Goal: Find specific page/section: Find specific page/section

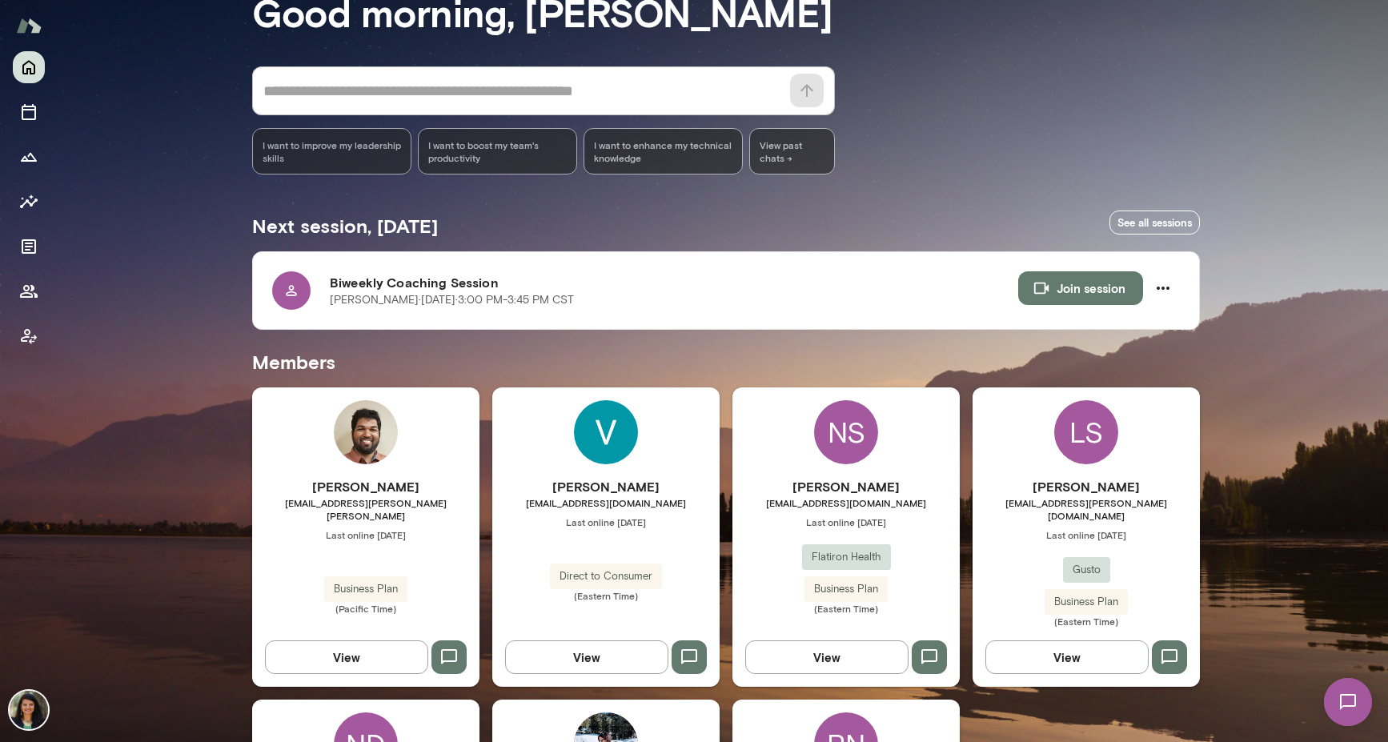
scroll to position [351, 0]
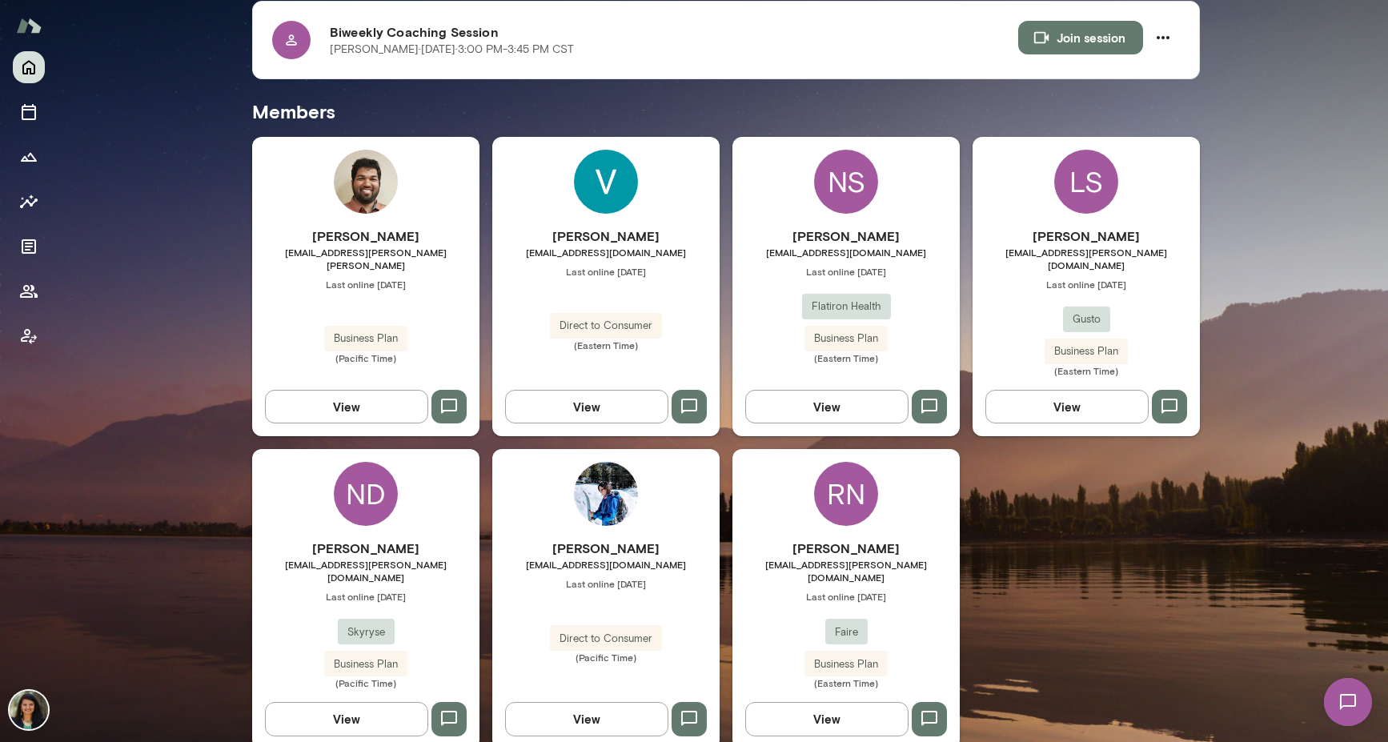
click at [814, 702] on button "View" at bounding box center [826, 719] width 163 height 34
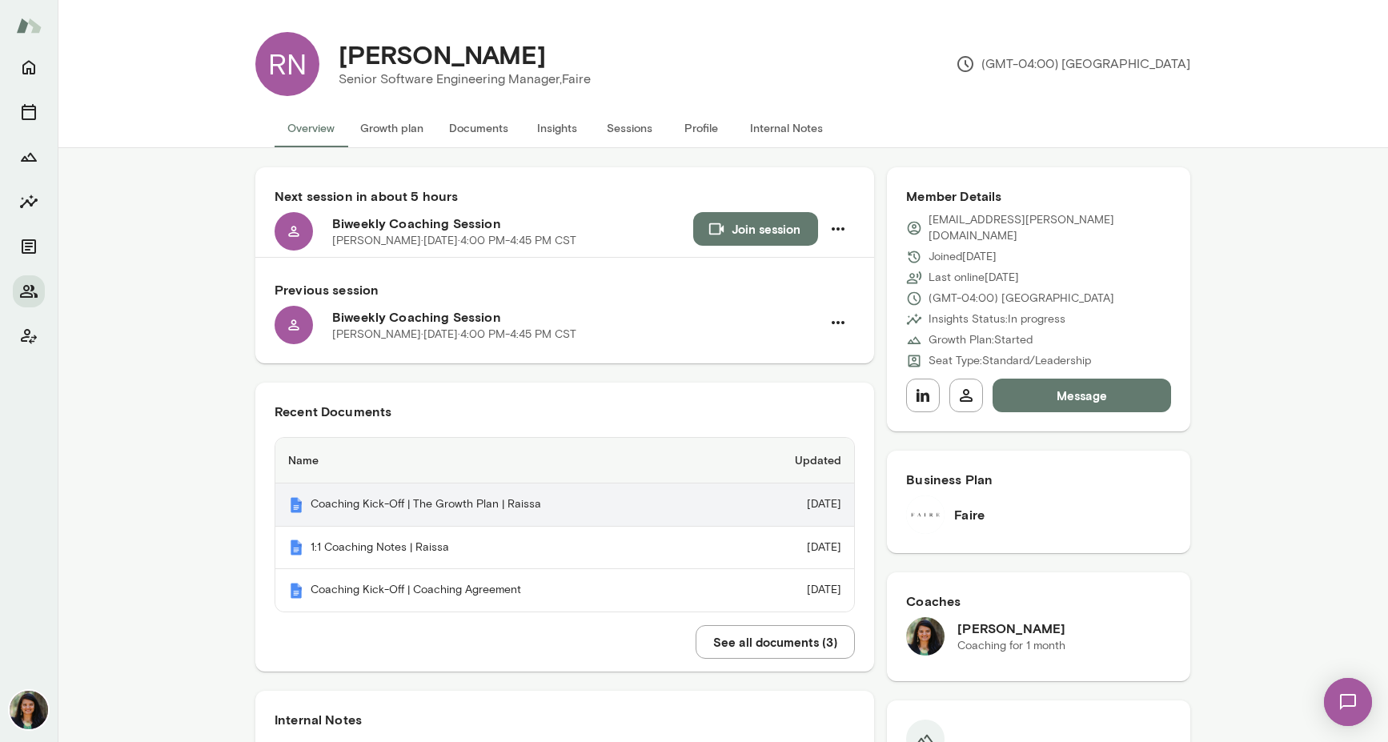
click at [534, 502] on th "Coaching Kick-Off | The Growth Plan | Raissa" at bounding box center [505, 504] width 460 height 43
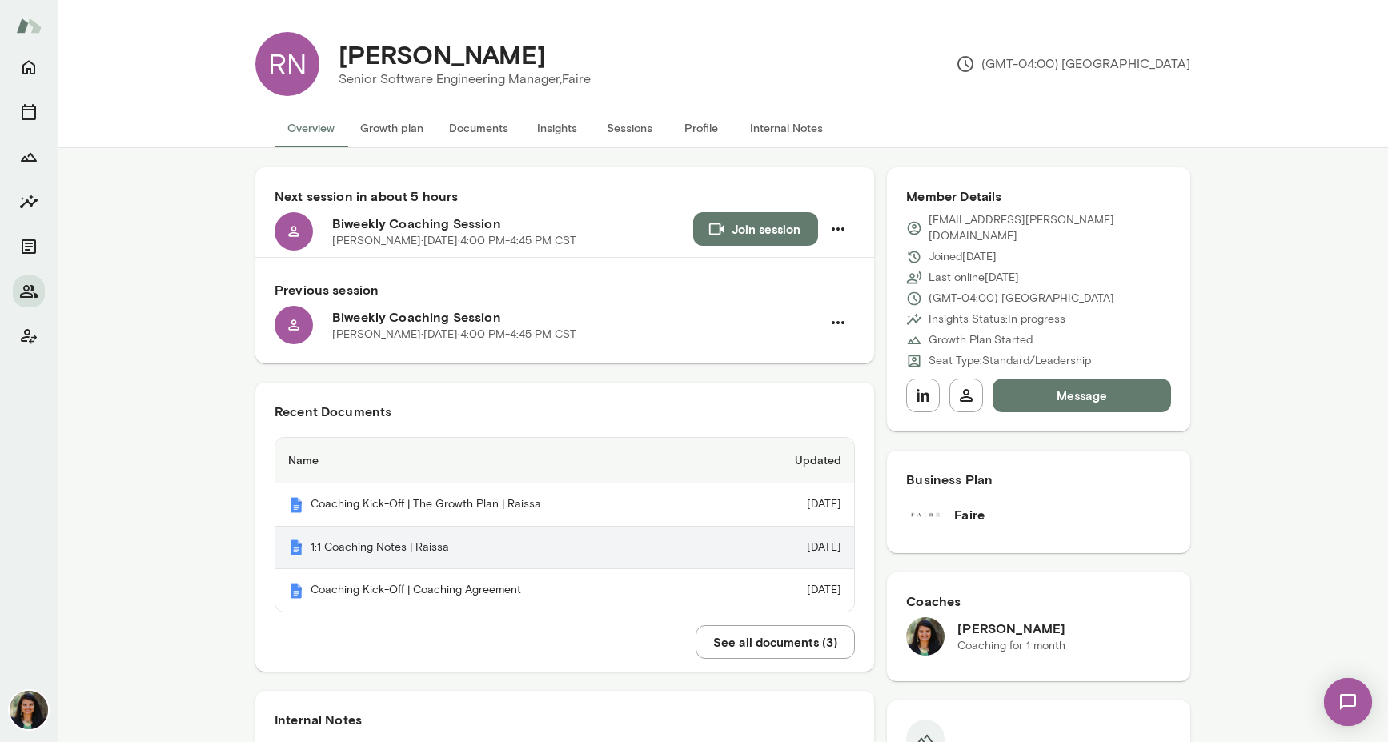
click at [415, 551] on th "1:1 Coaching Notes | Raissa" at bounding box center [505, 548] width 460 height 43
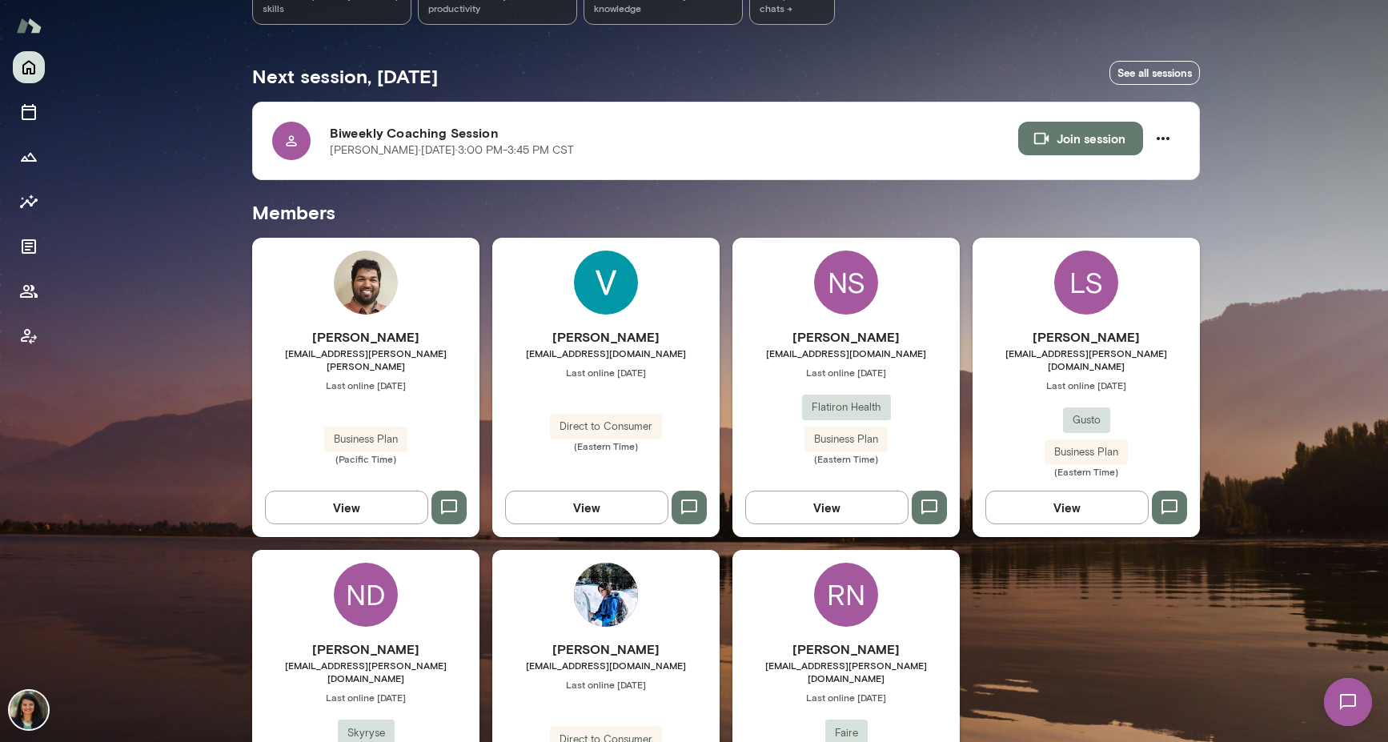
scroll to position [351, 0]
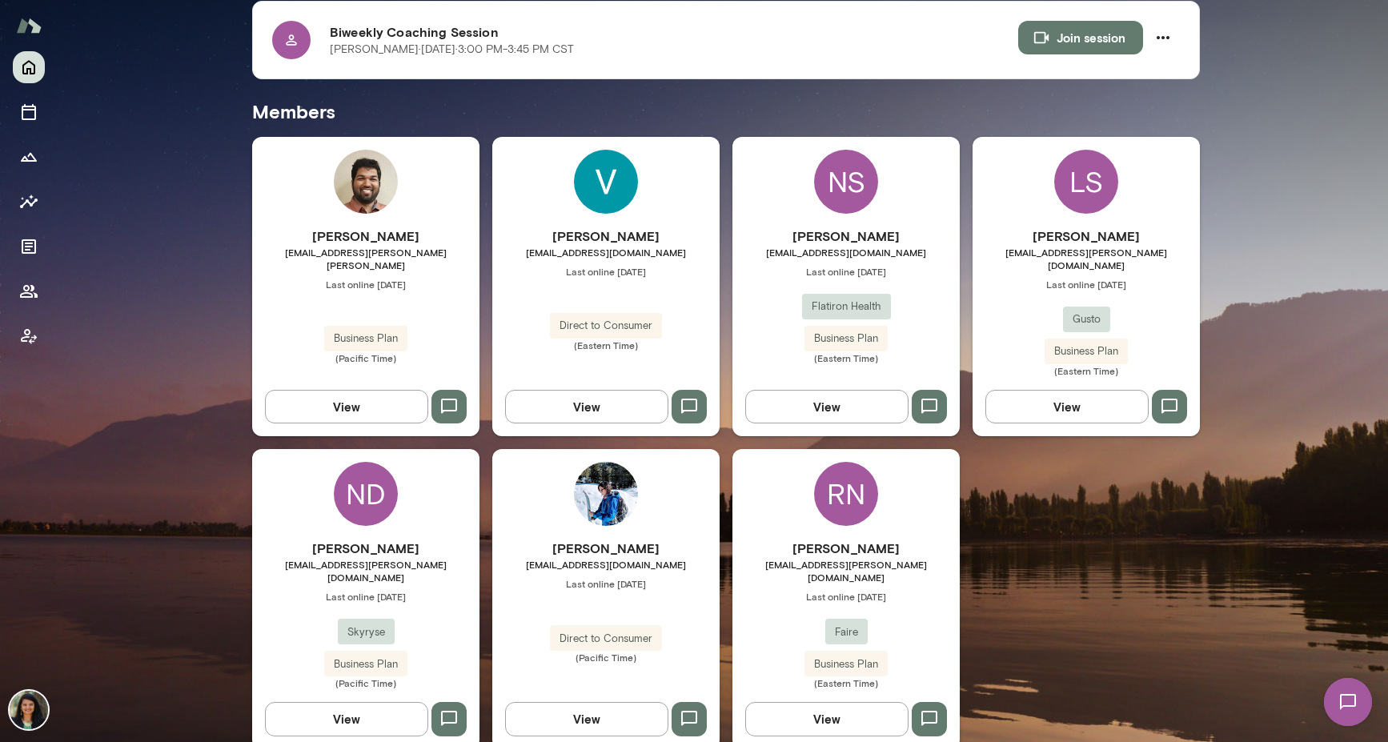
click at [1047, 390] on button "View" at bounding box center [1066, 407] width 163 height 34
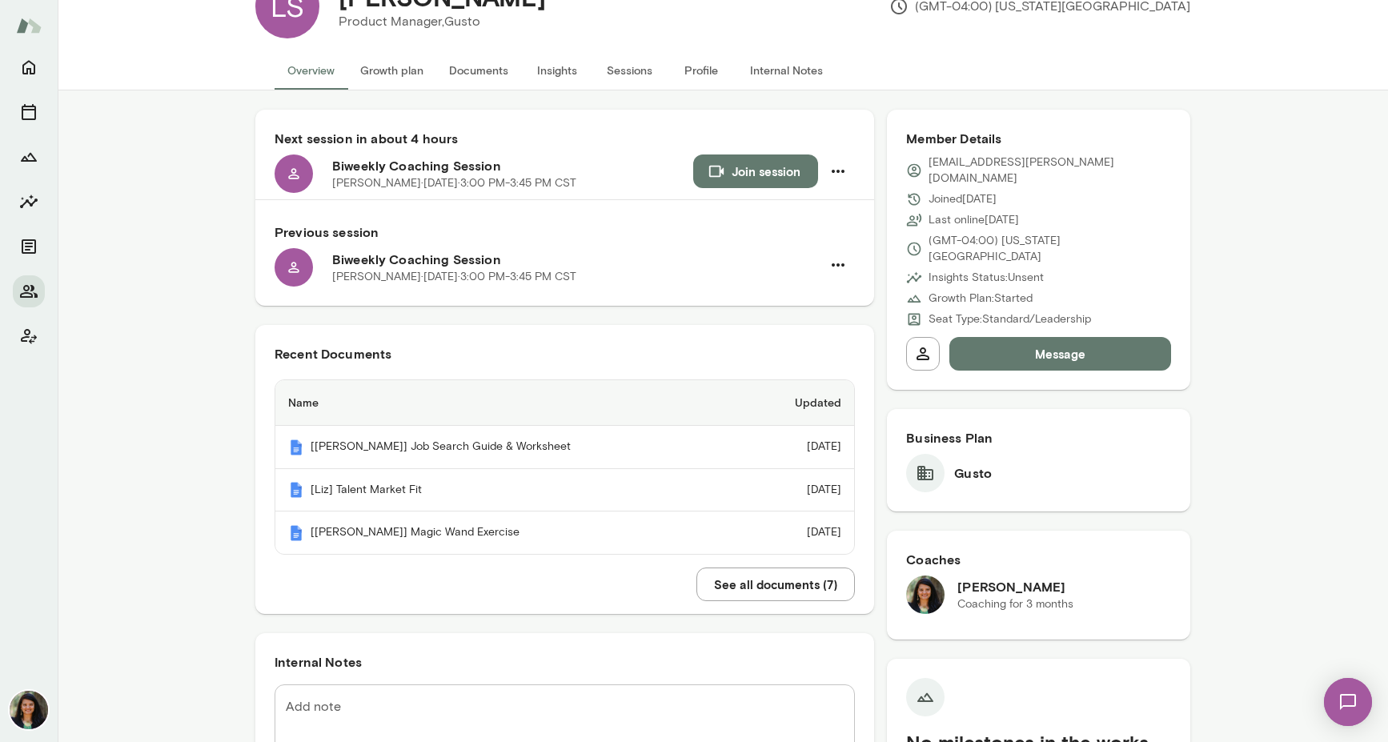
scroll to position [68, 0]
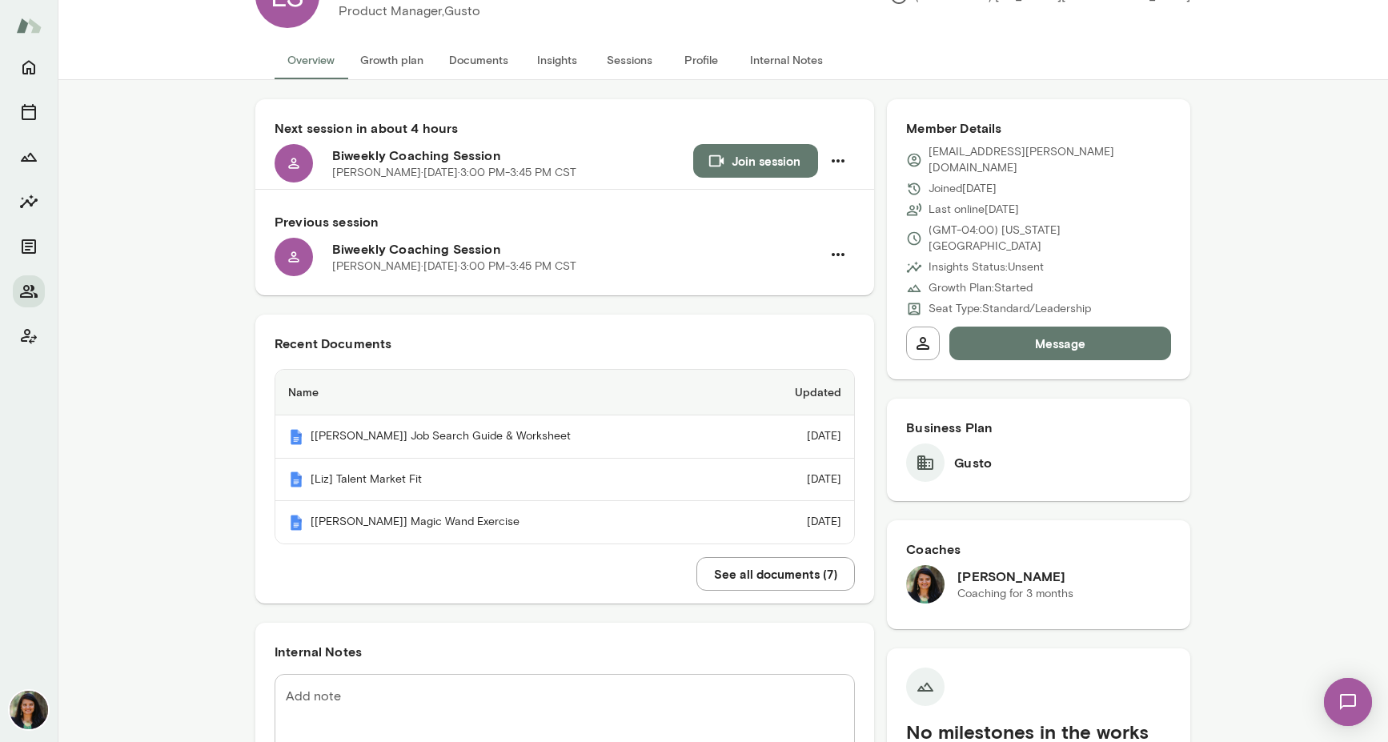
click at [769, 580] on button "See all documents ( 7 )" at bounding box center [775, 574] width 158 height 34
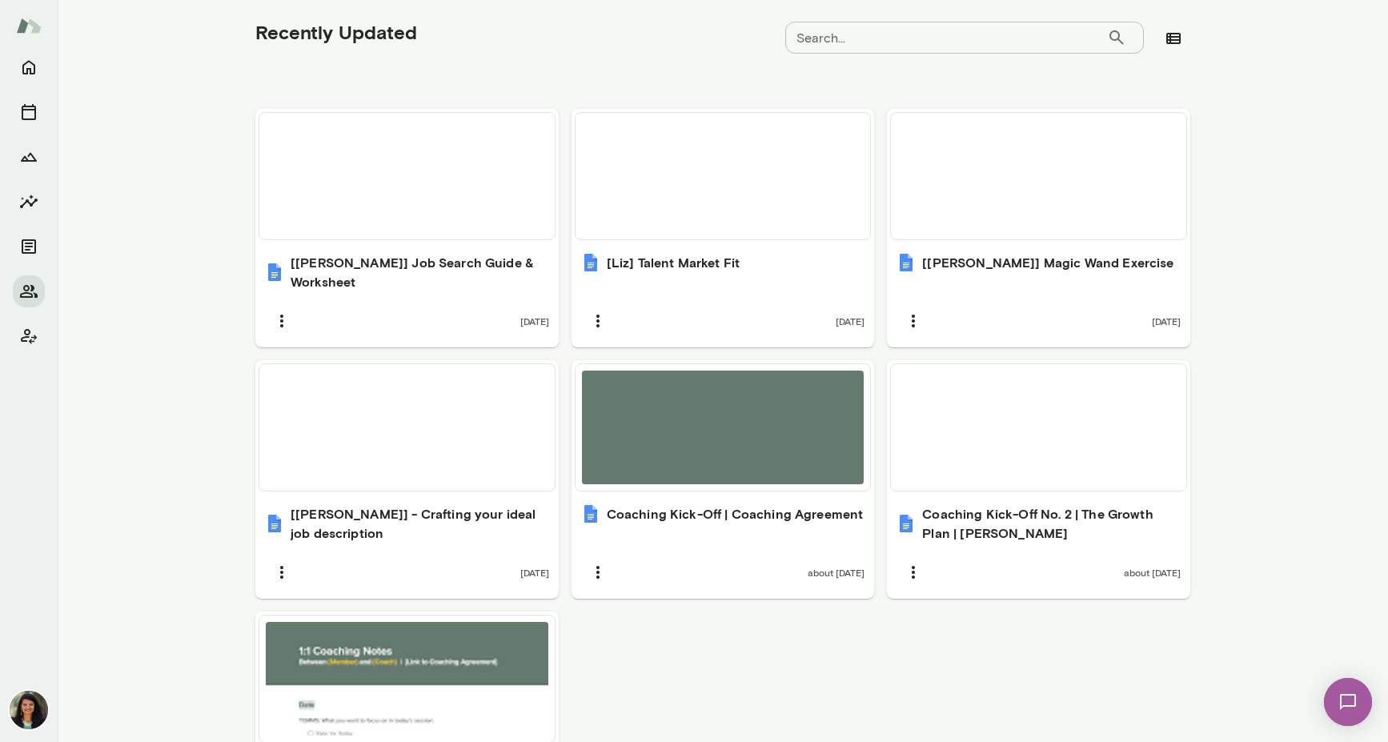
scroll to position [553, 0]
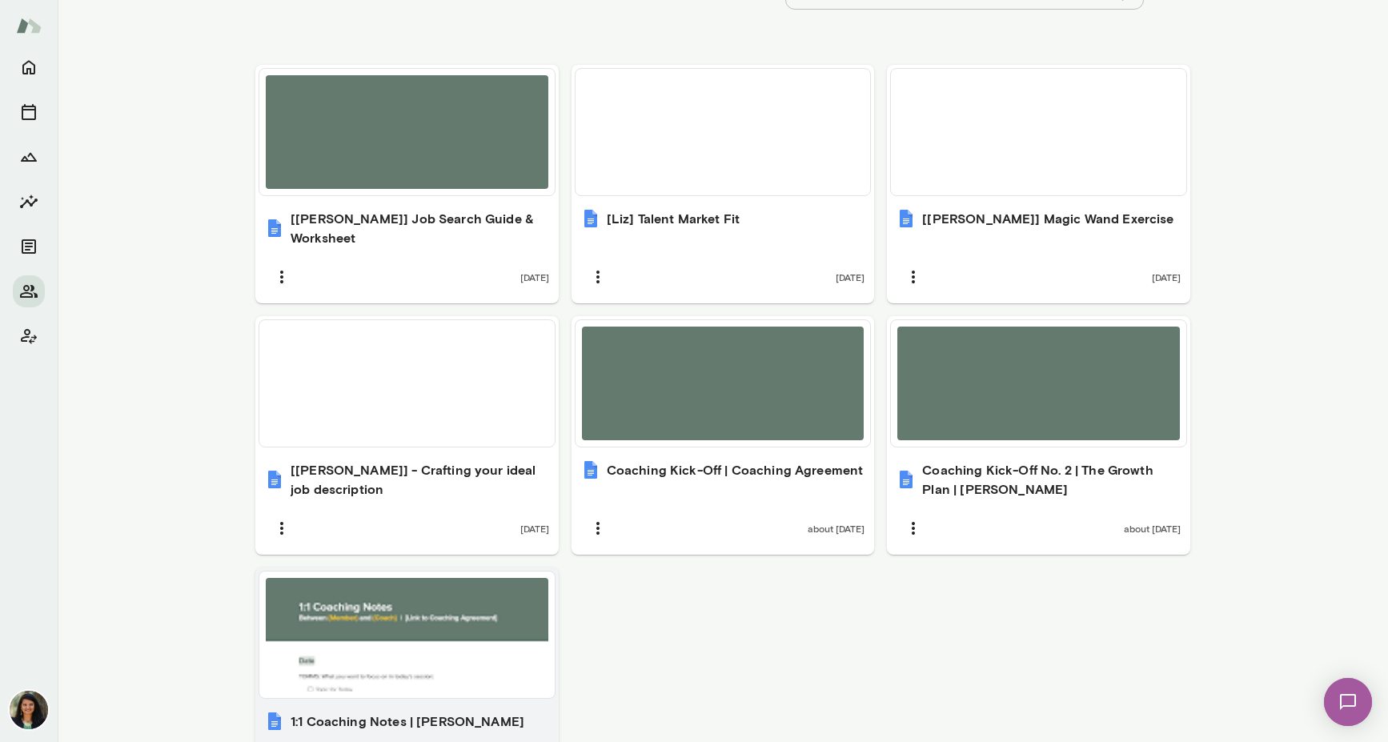
click at [404, 662] on div at bounding box center [407, 635] width 283 height 114
